Goal: Information Seeking & Learning: Learn about a topic

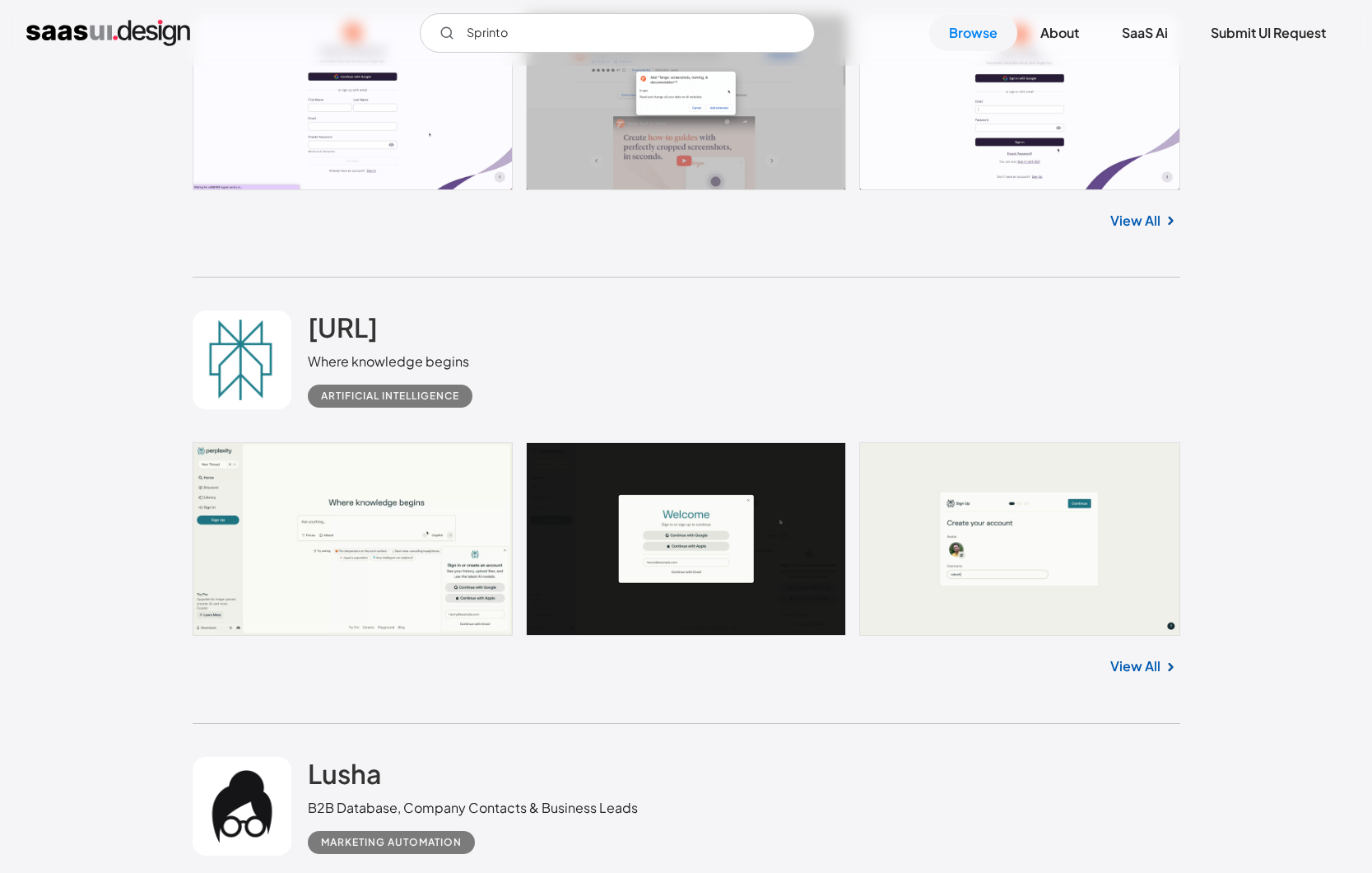
scroll to position [9056, 0]
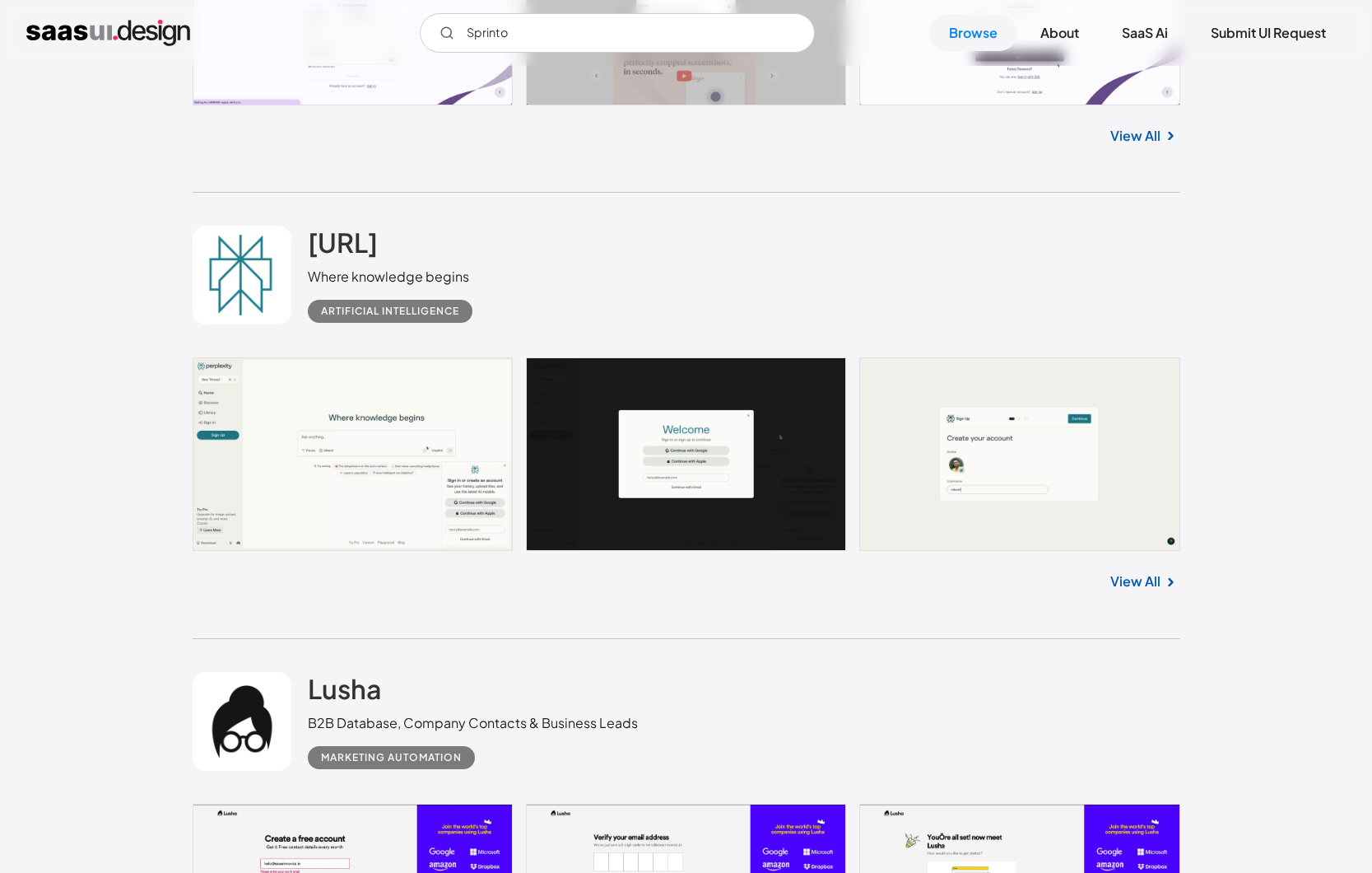
click at [593, 331] on div "Perplexity.ai Where knowledge begins Artificial Intelligence" at bounding box center [686, 274] width 987 height 164
click at [1136, 590] on link "View All" at bounding box center [1136, 581] width 51 height 20
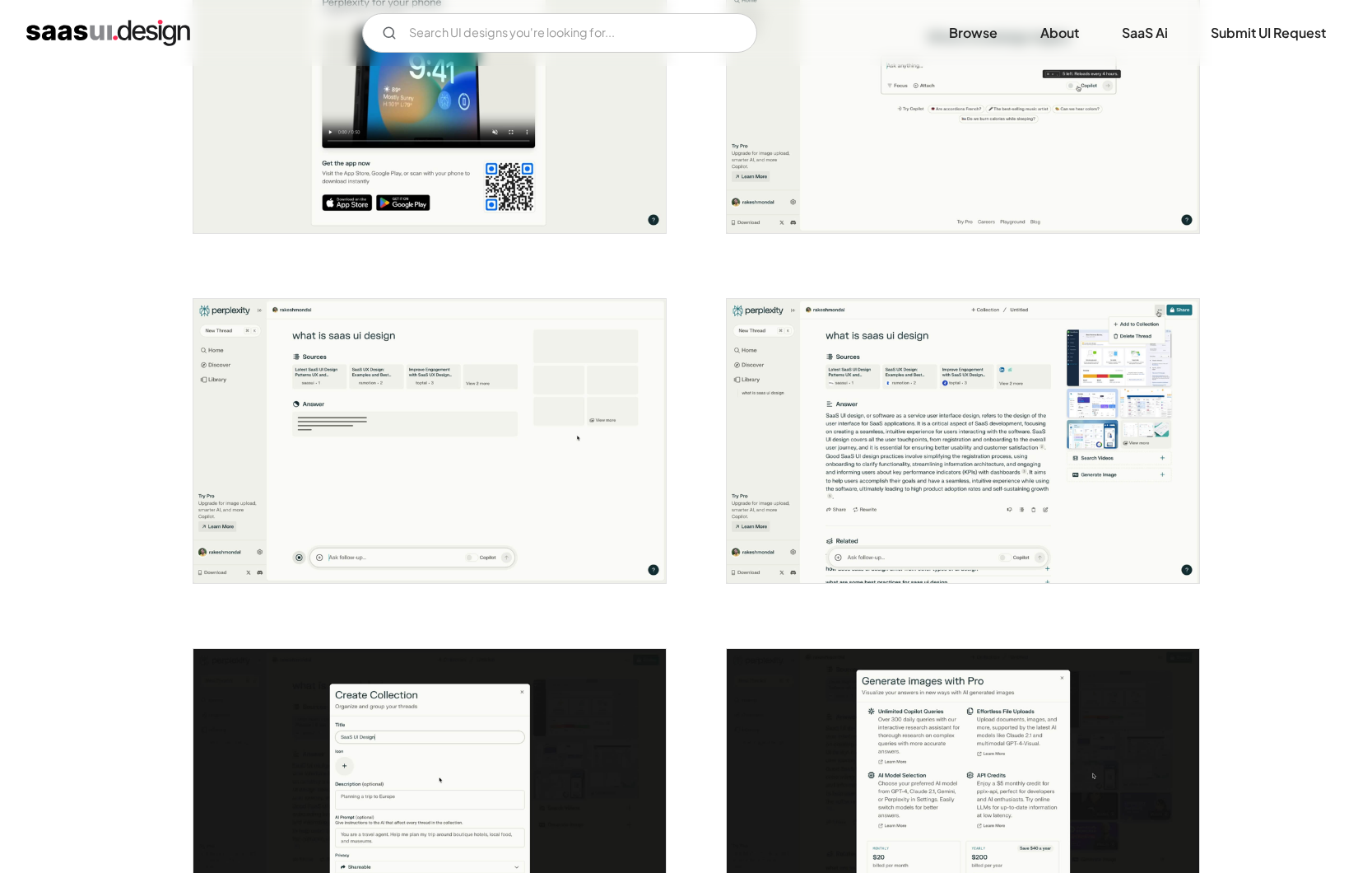
scroll to position [1440, 0]
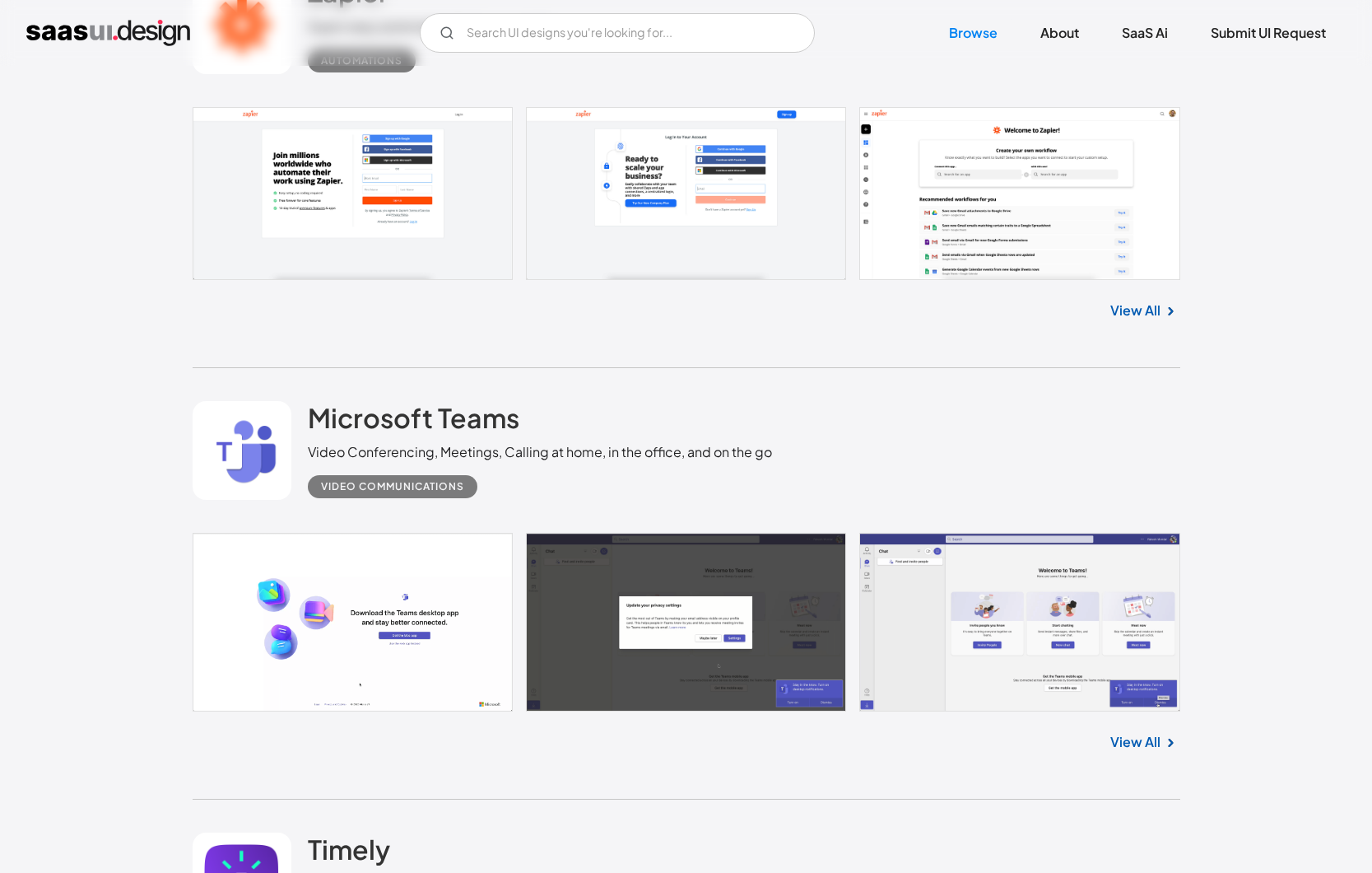
scroll to position [8077, 0]
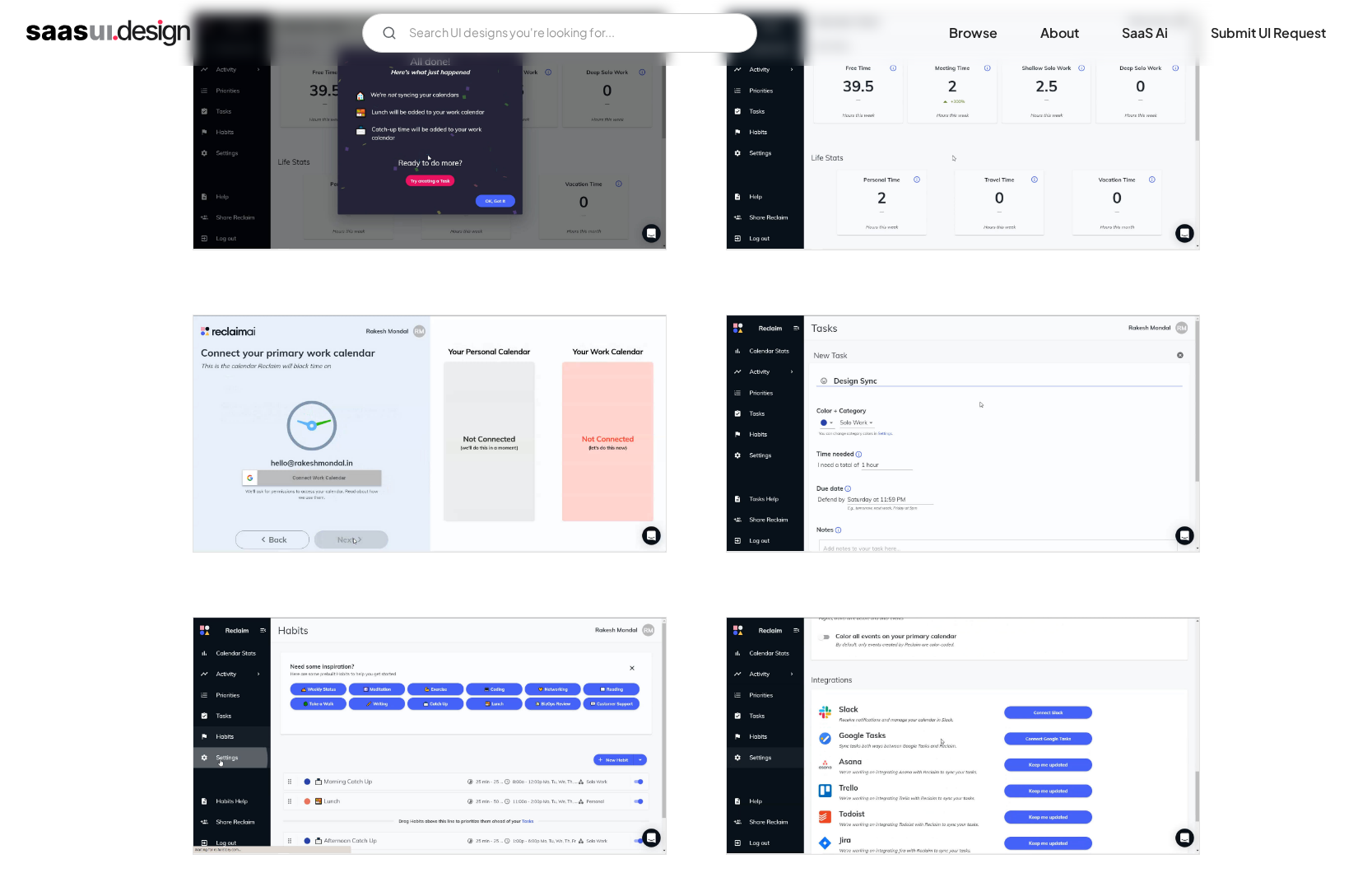
scroll to position [1146, 0]
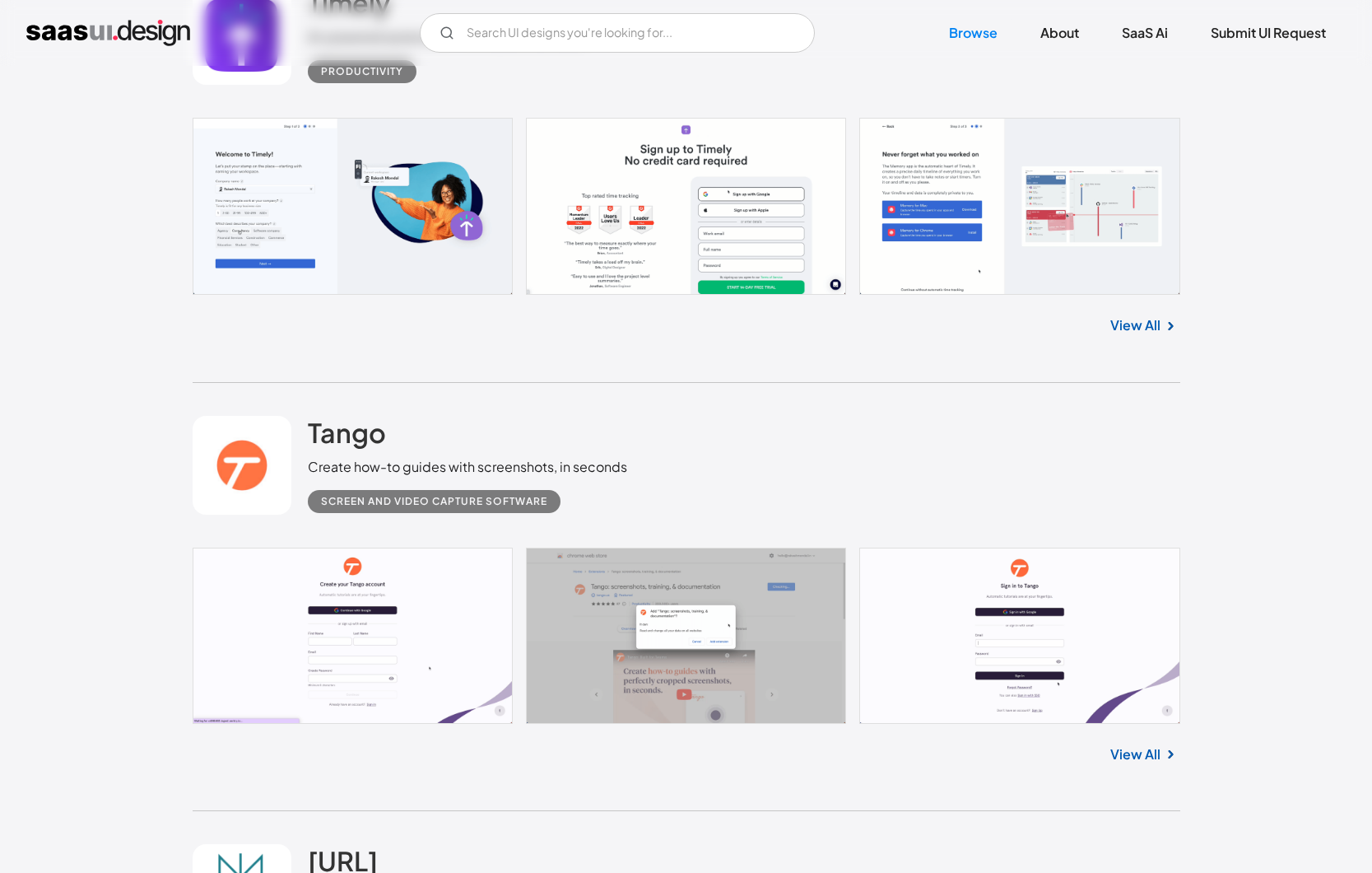
scroll to position [8662, 0]
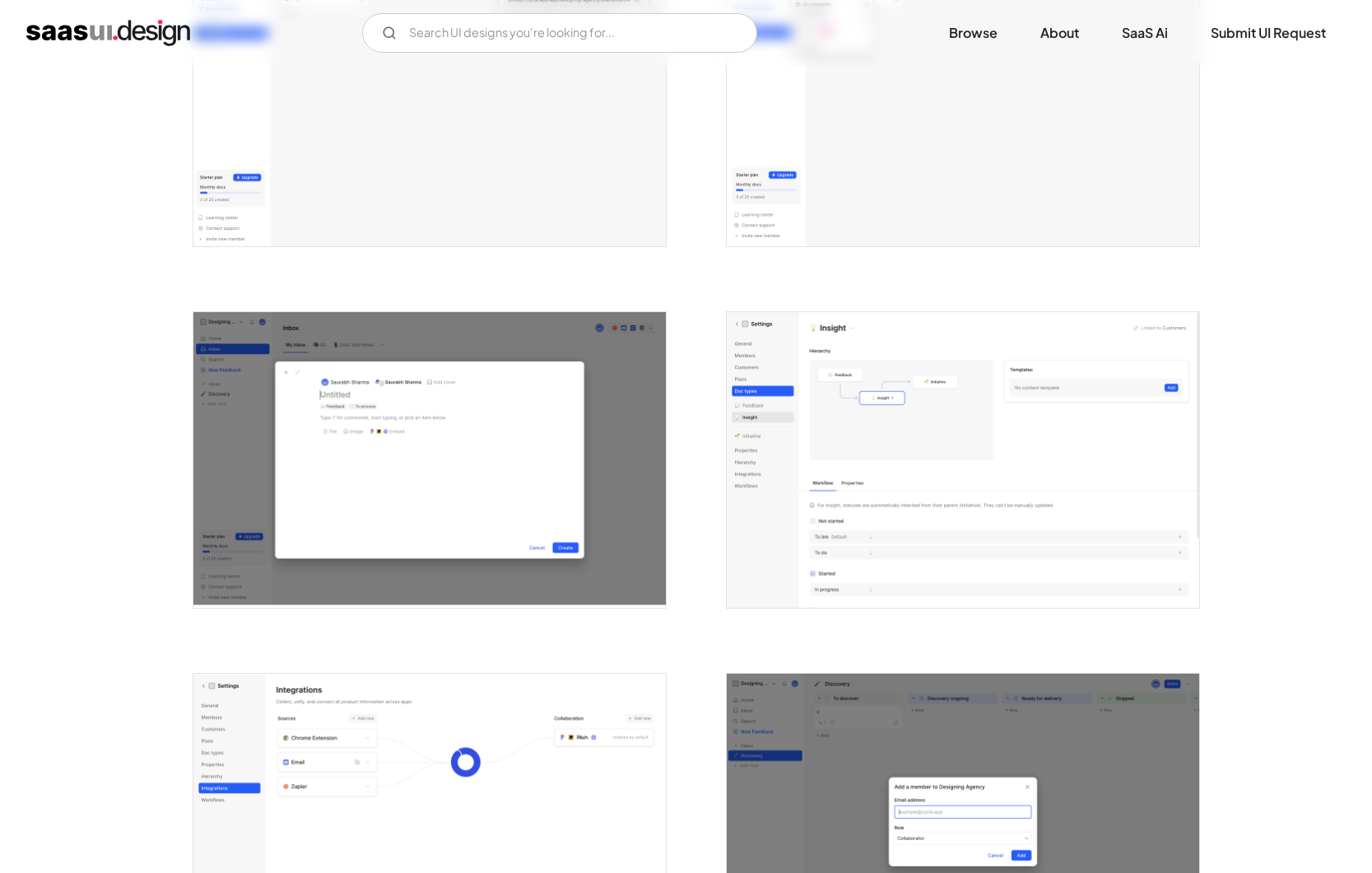
scroll to position [3675, 0]
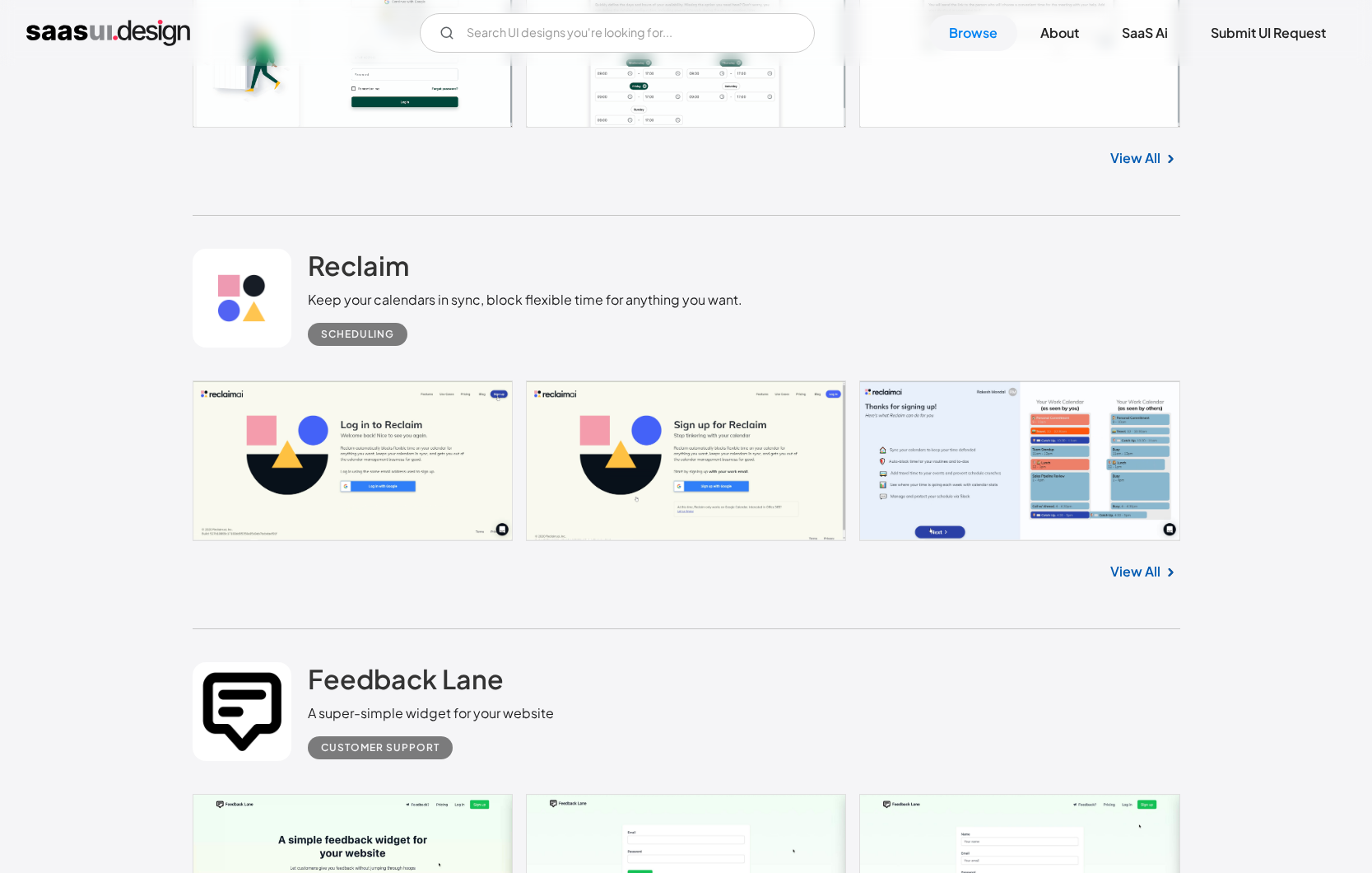
scroll to position [10396, 0]
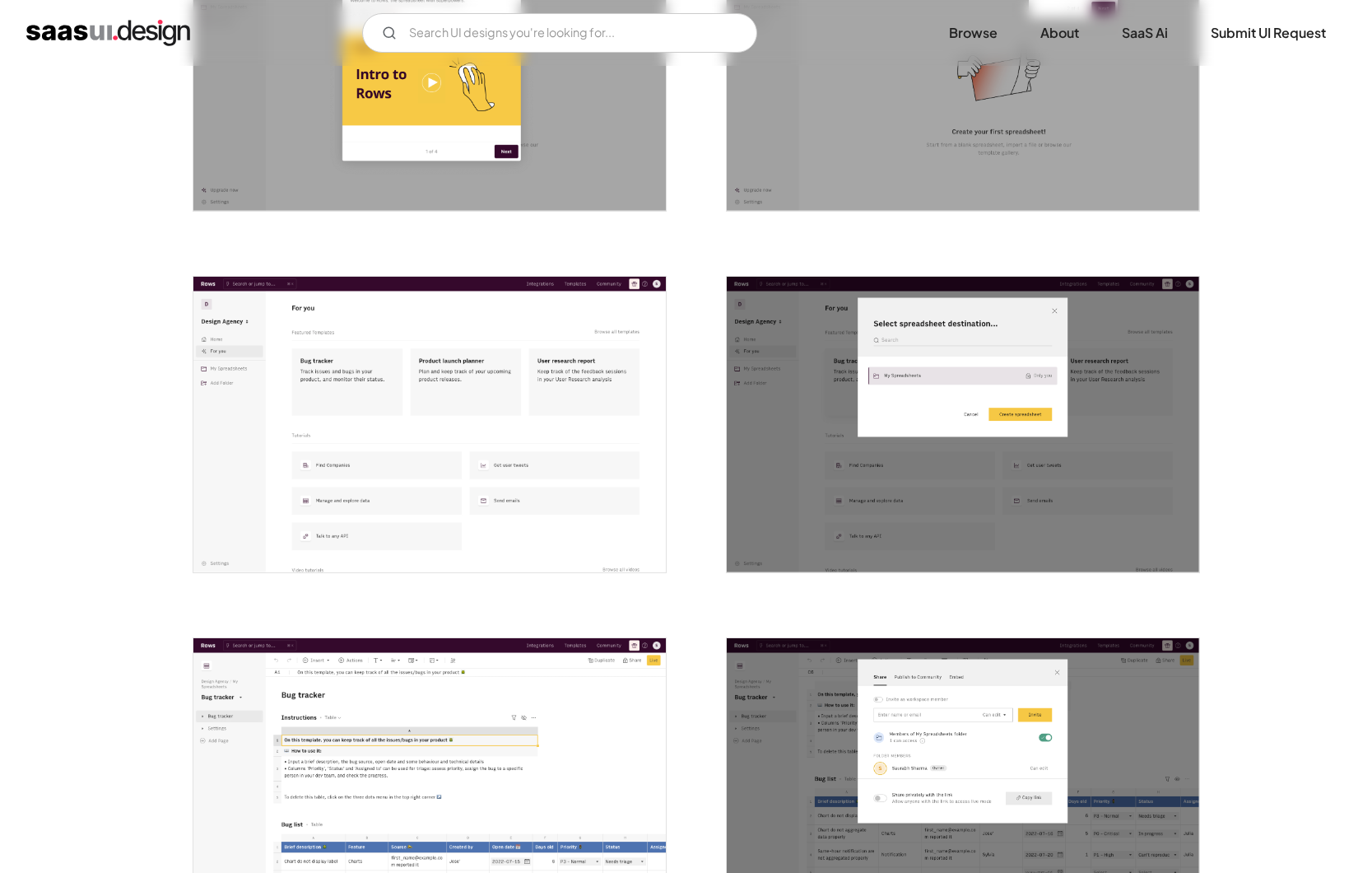
scroll to position [1662, 0]
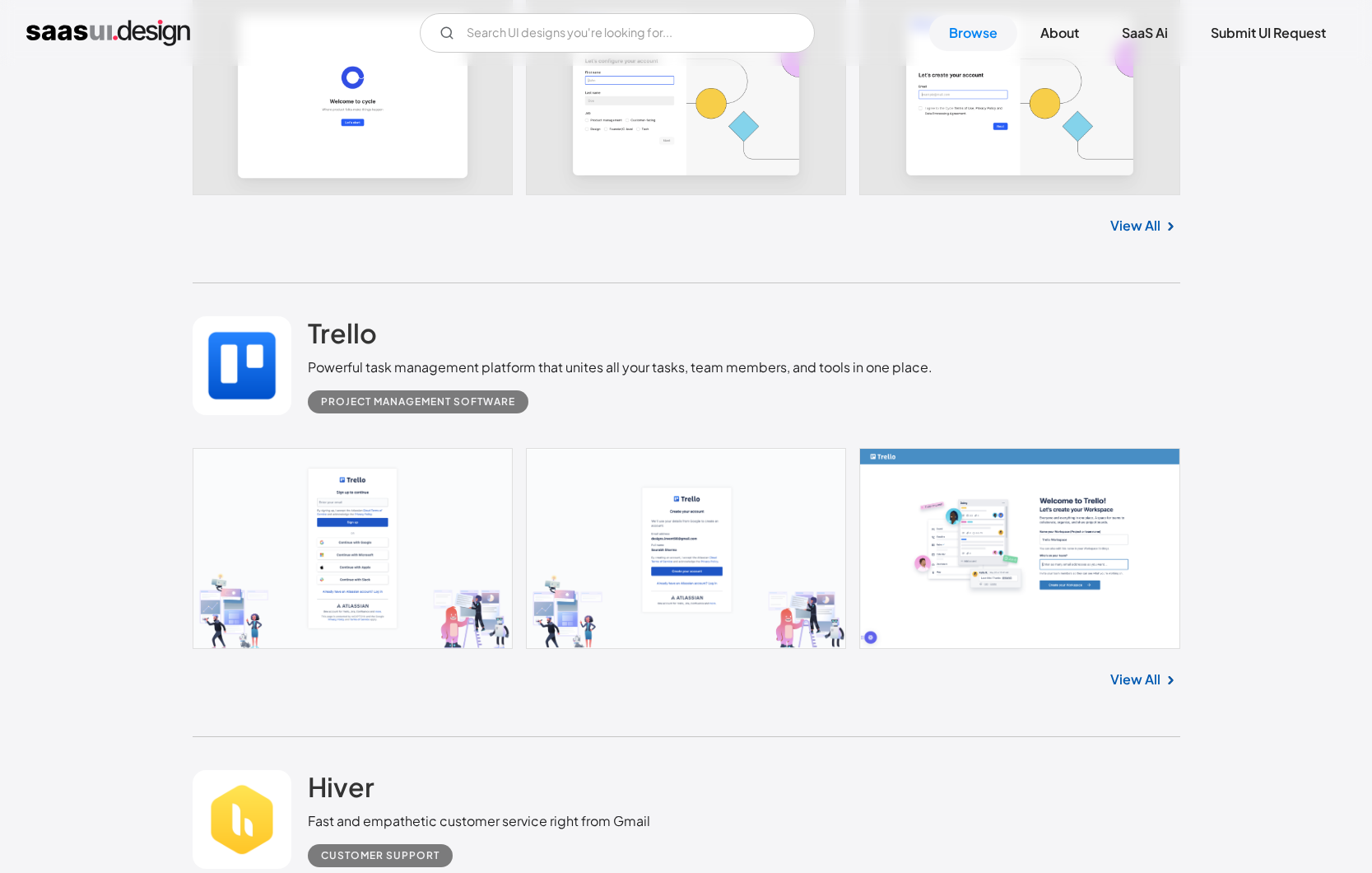
scroll to position [12176, 0]
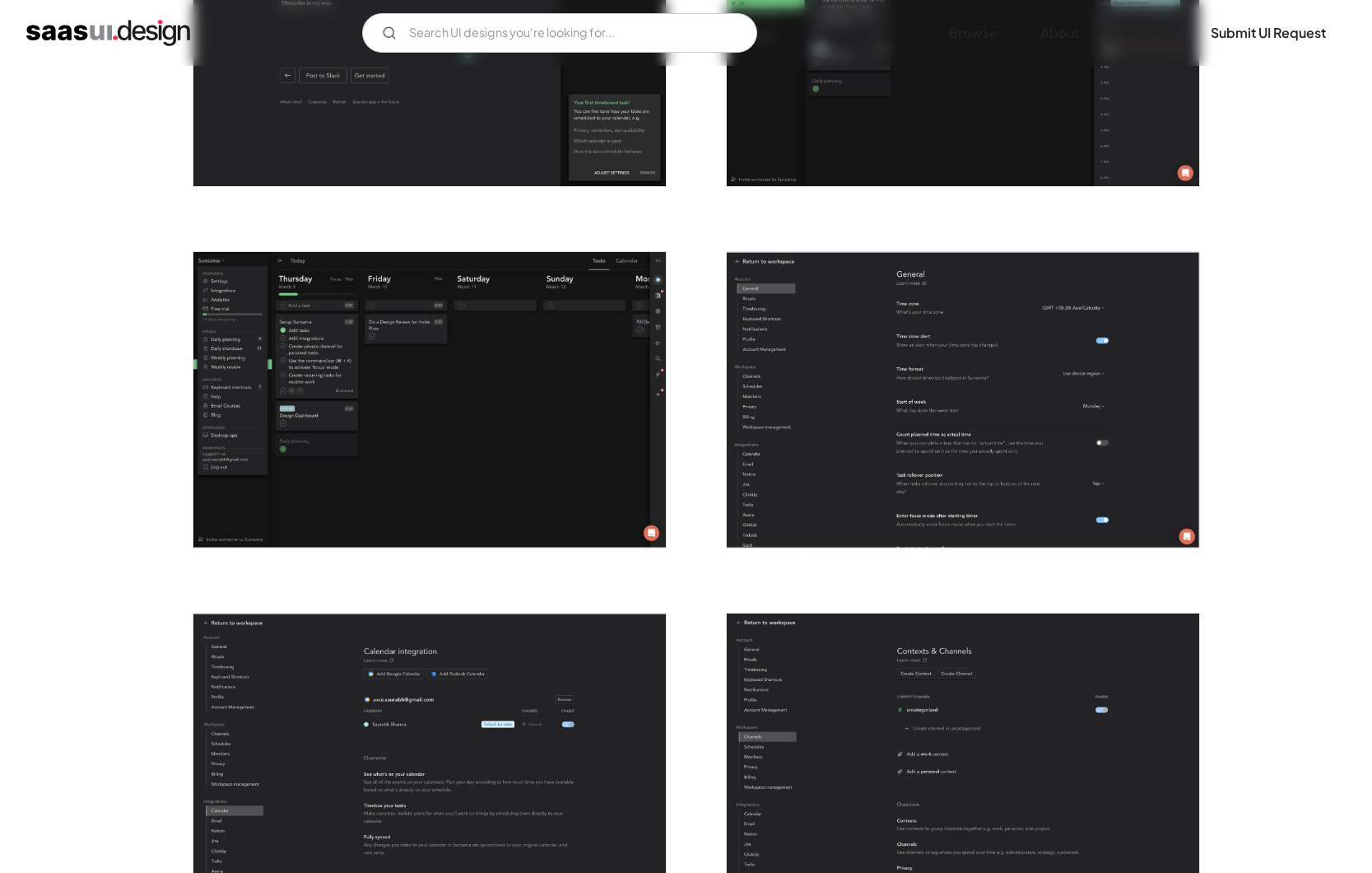
scroll to position [3352, 0]
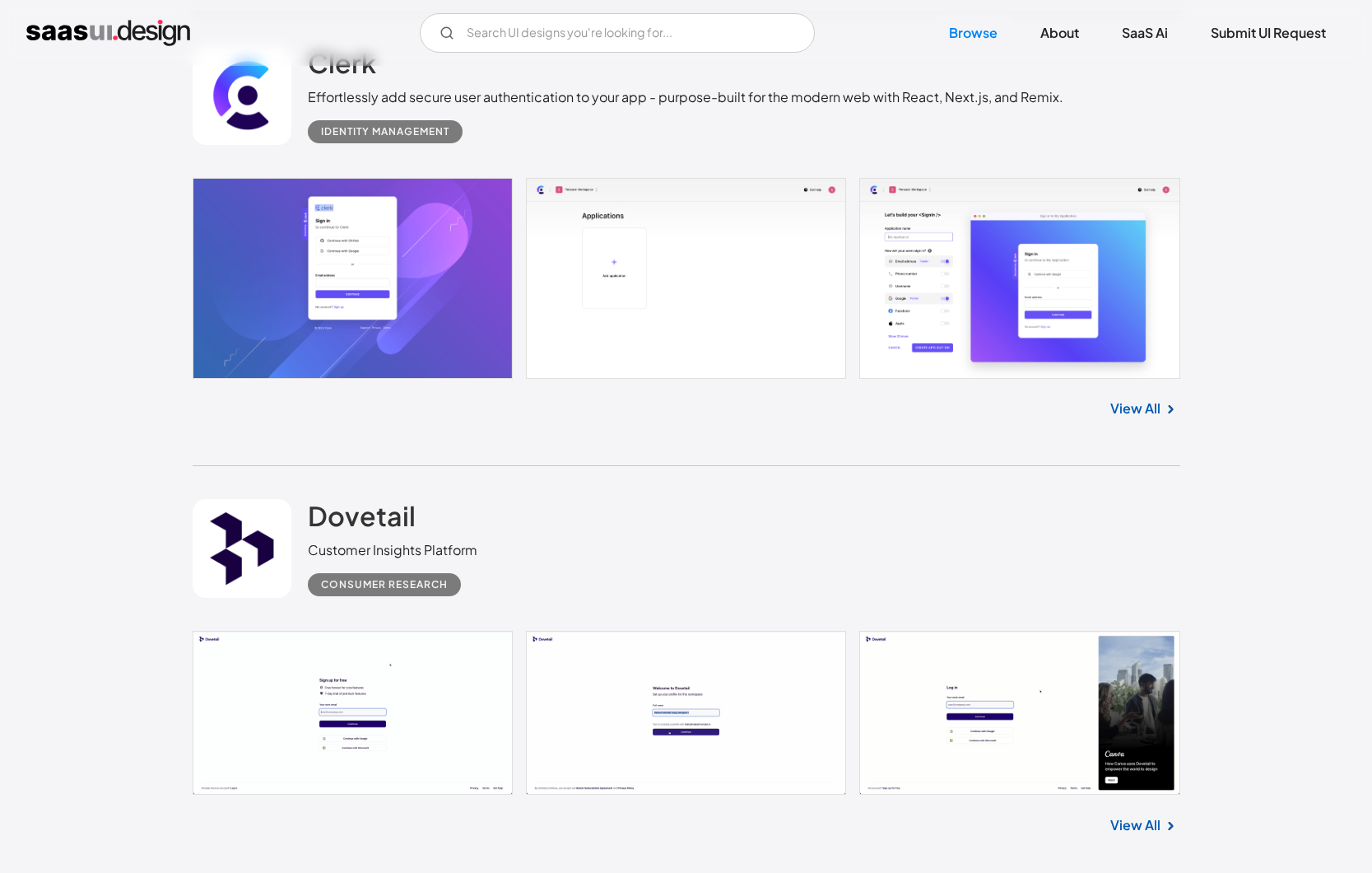
scroll to position [13652, 0]
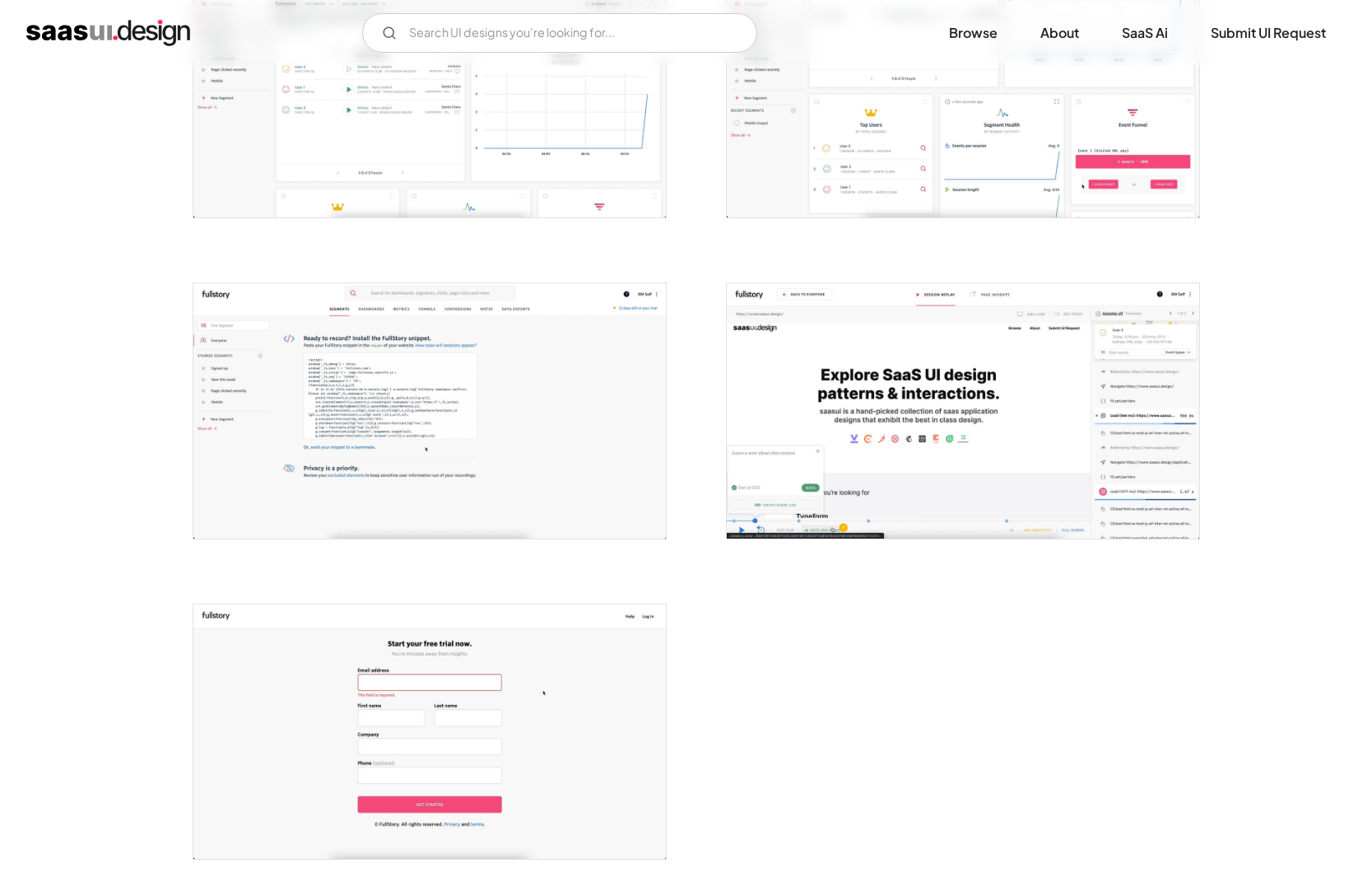
scroll to position [2500, 0]
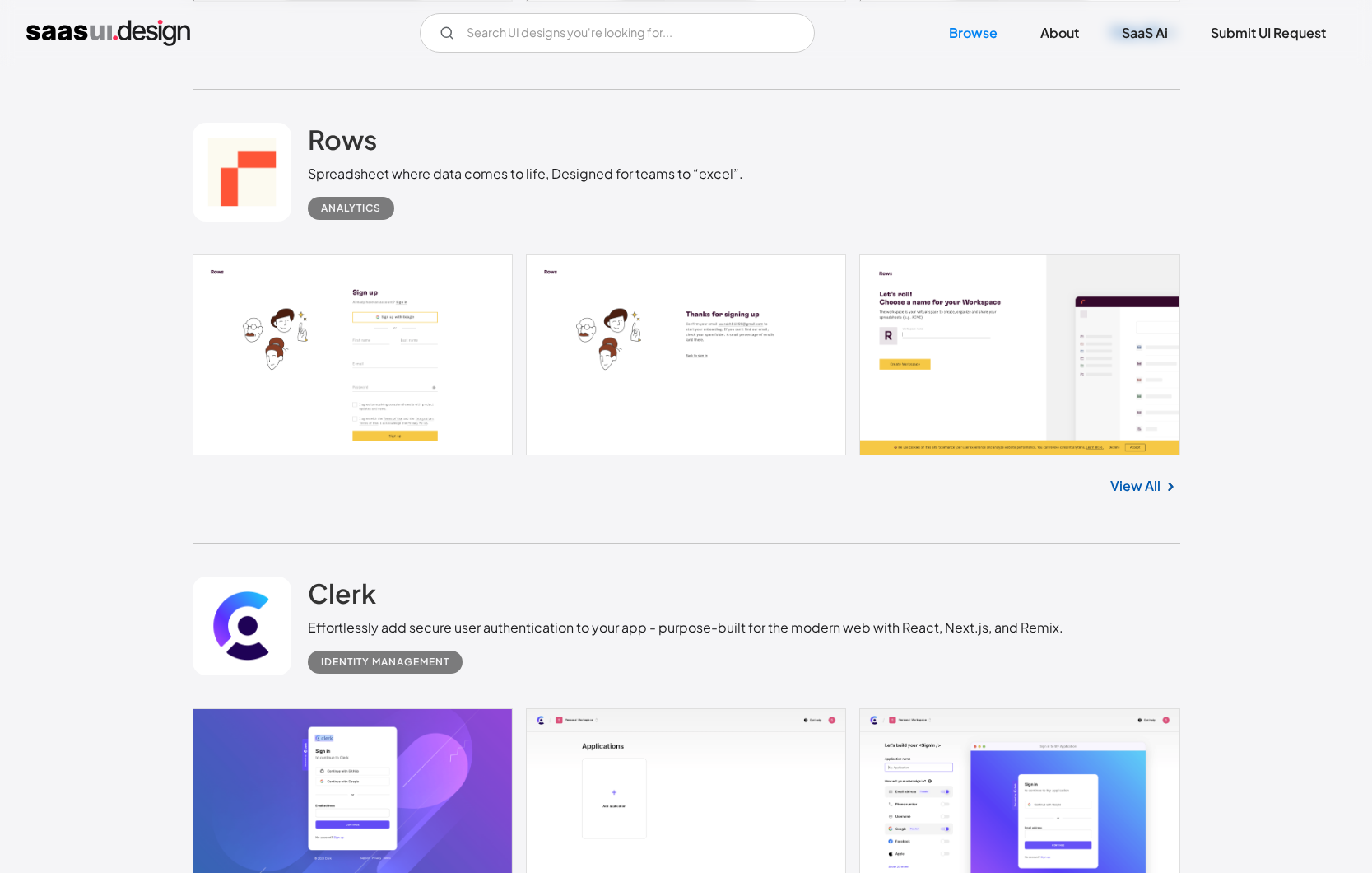
scroll to position [13080, 0]
